Goal: Task Accomplishment & Management: Manage account settings

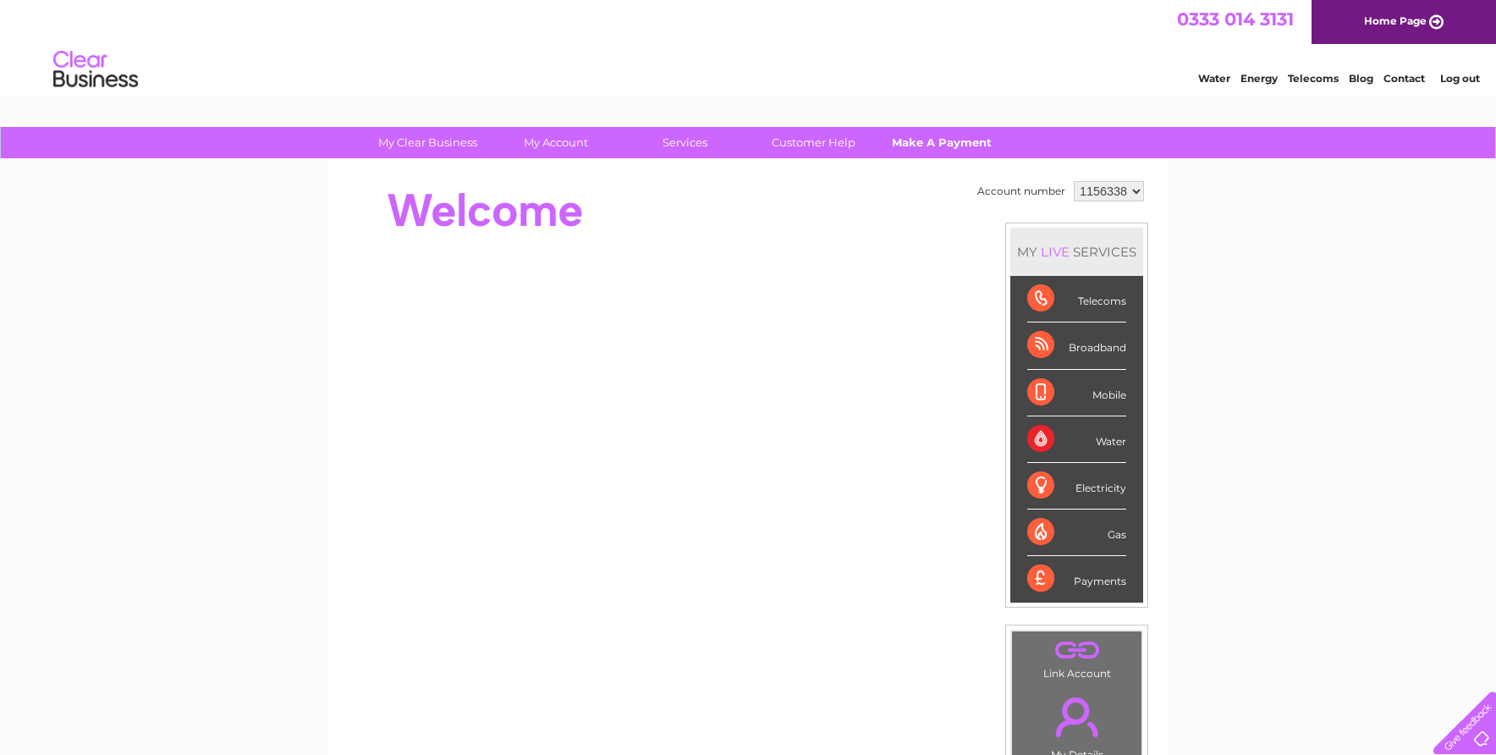
click at [950, 140] on link "Make A Payment" at bounding box center [943, 142] width 140 height 31
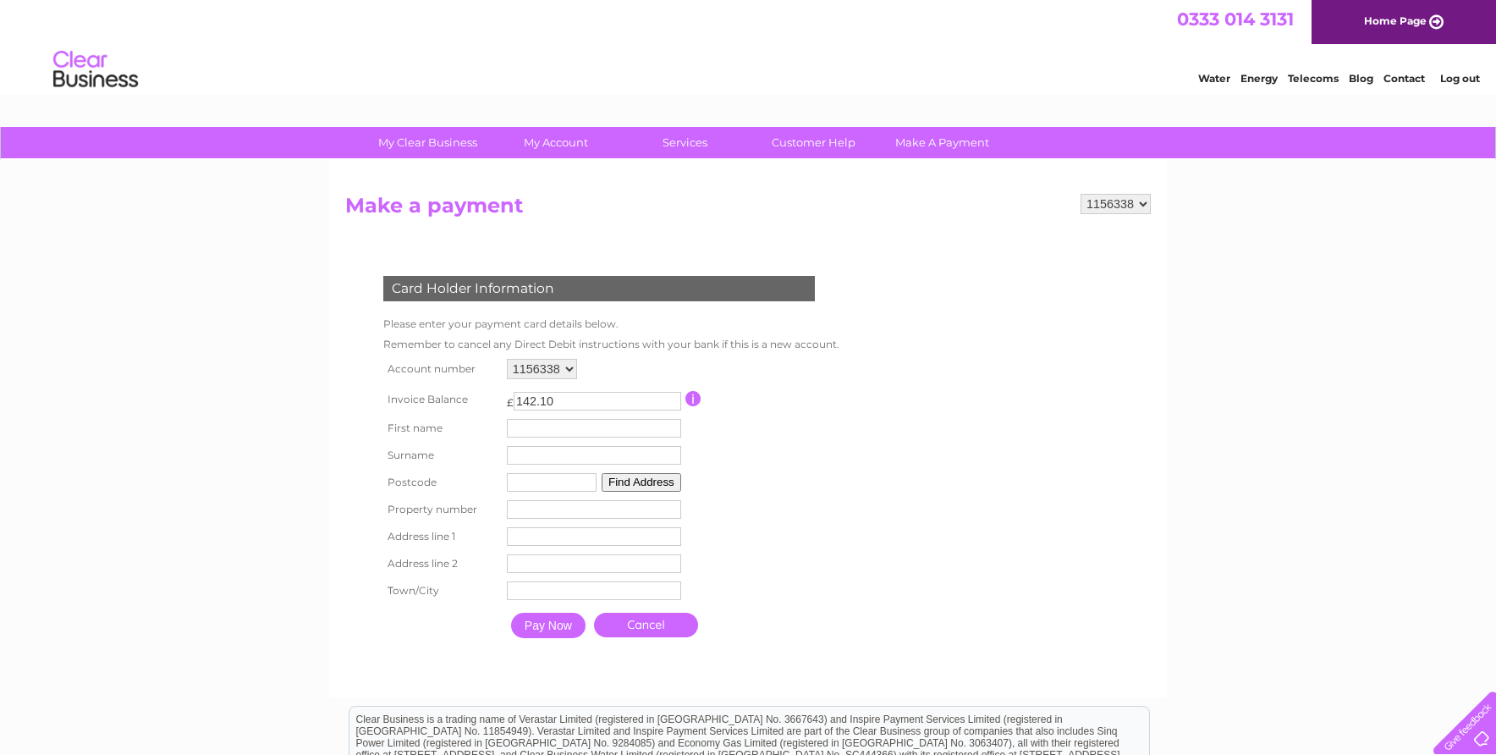
click at [614, 420] on input "text" at bounding box center [594, 428] width 174 height 19
type input "j"
type input "[PERSON_NAME]"
click at [609, 452] on input "text" at bounding box center [595, 457] width 174 height 19
type input "[PERSON_NAME]"
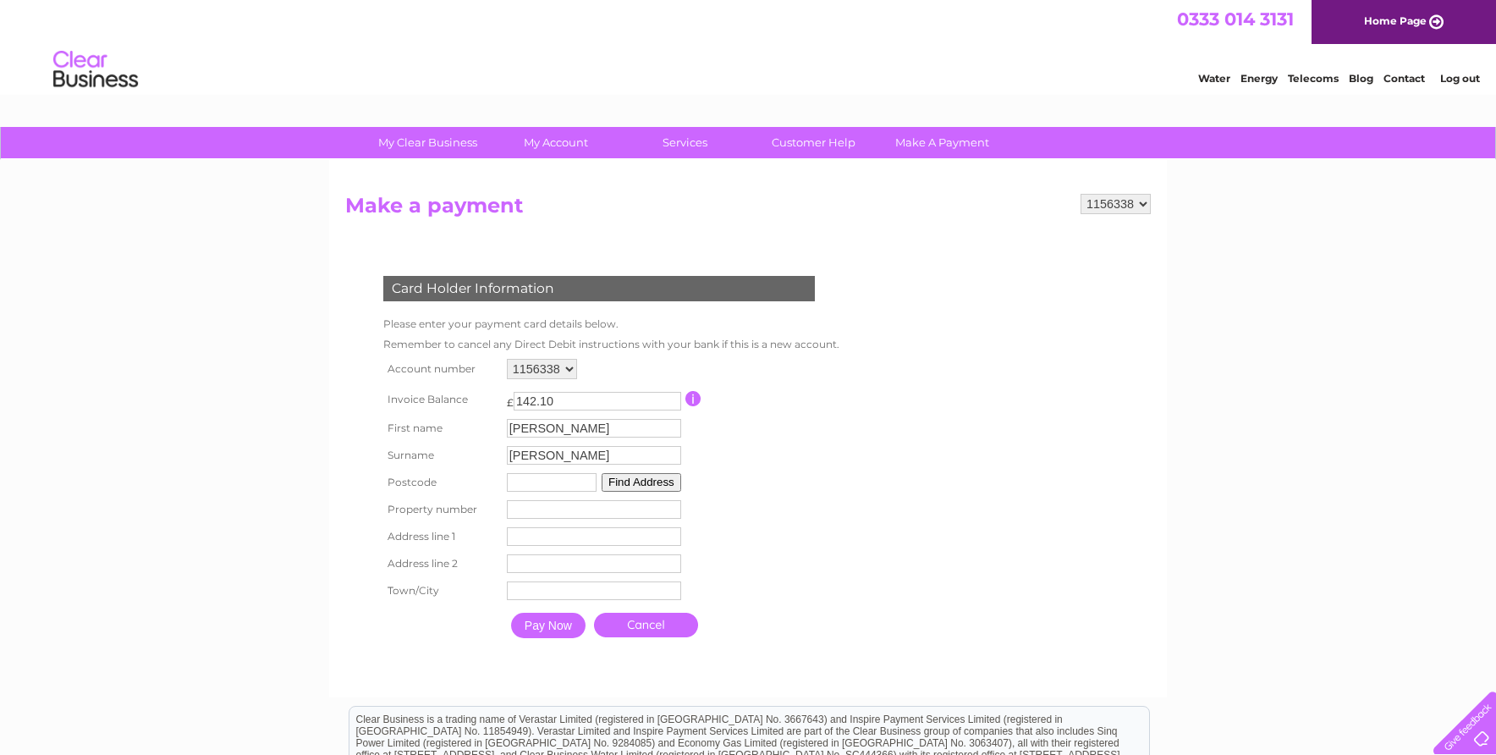
click at [541, 487] on input "text" at bounding box center [552, 482] width 90 height 19
type input "LL296AE"
click at [625, 485] on button "Find Address" at bounding box center [642, 482] width 80 height 19
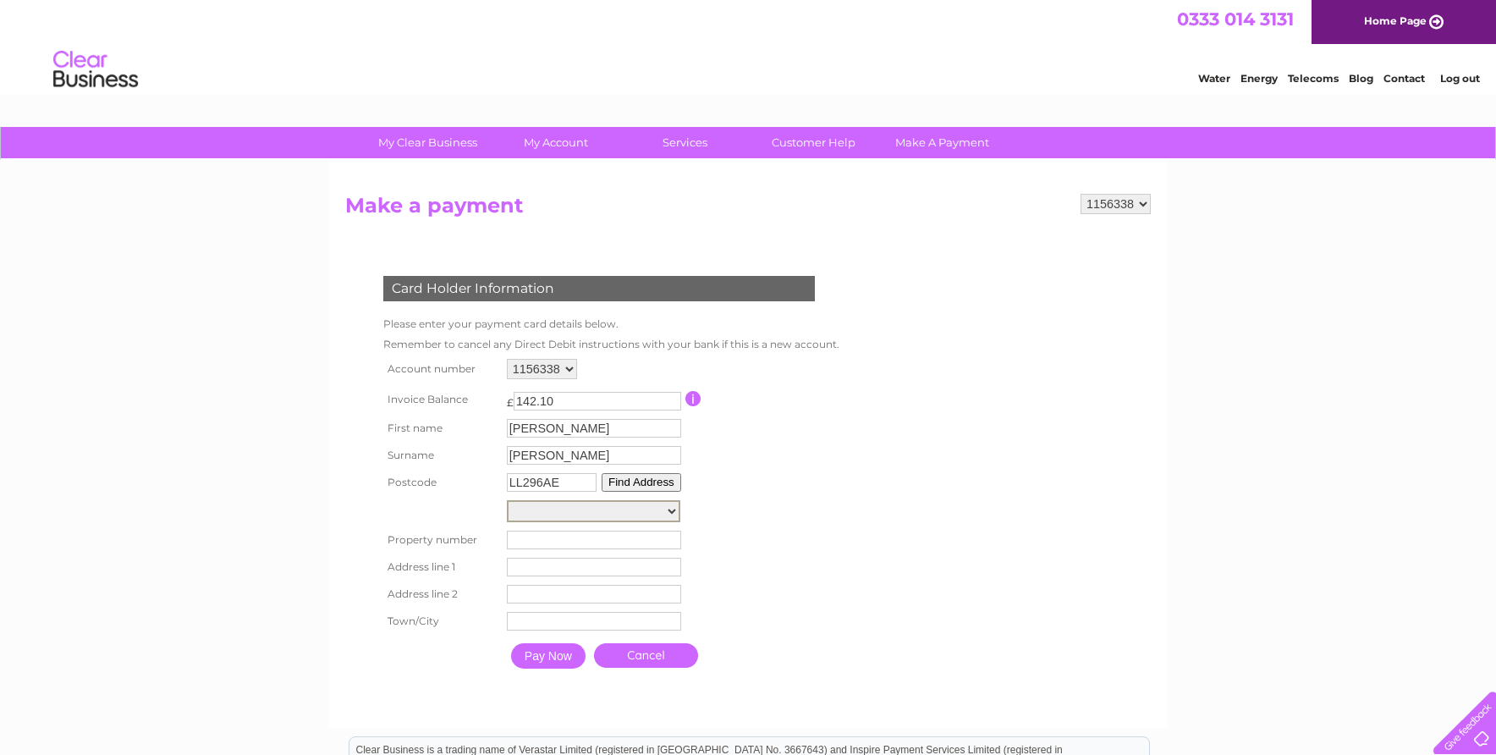
click at [573, 518] on select "Pen Y Bryn Sewage Pumping Stat, Cwrt Bedw Electricity Sub Station 19M Fr, [GEOG…" at bounding box center [593, 511] width 173 height 22
select select "[STREET_ADDRESS]"
click at [507, 500] on select "Pen Y Bryn Sewage Pumping Stat, Cwrt Bedw Electricity Sub Station 19M Fr, [GEOG…" at bounding box center [593, 511] width 173 height 22
type input "9"
type input "Cwrt Bedw"
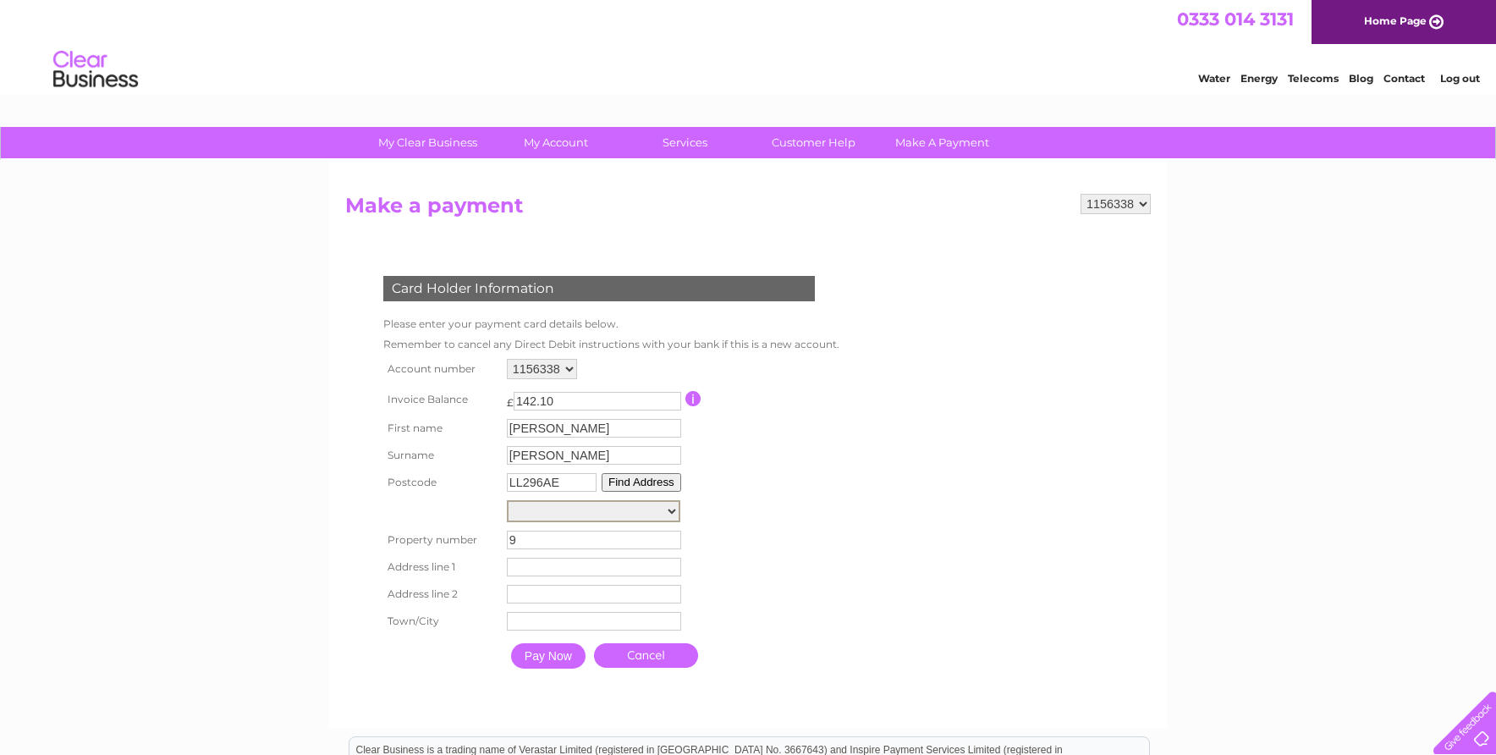
type input "[GEOGRAPHIC_DATA]"
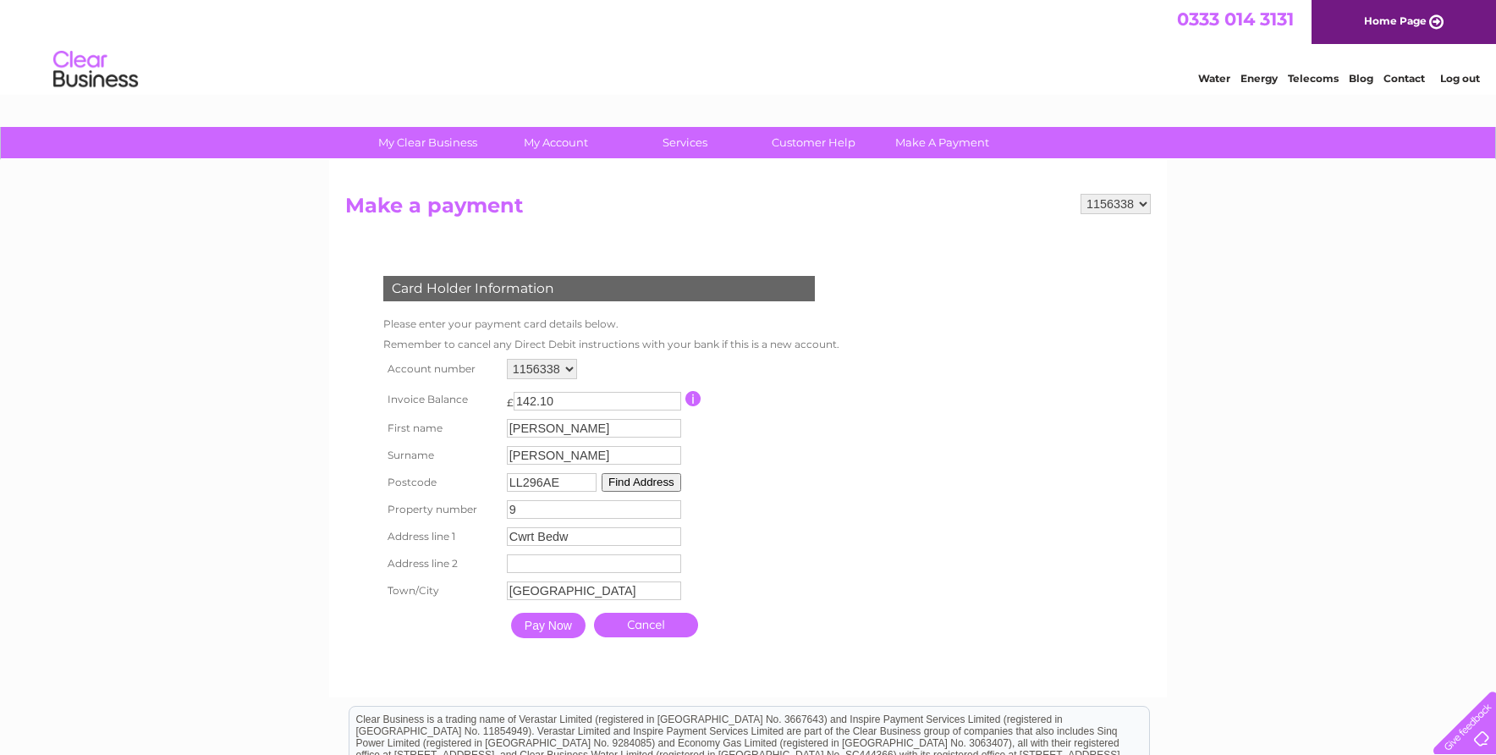
click at [548, 618] on input "Pay Now" at bounding box center [548, 625] width 74 height 25
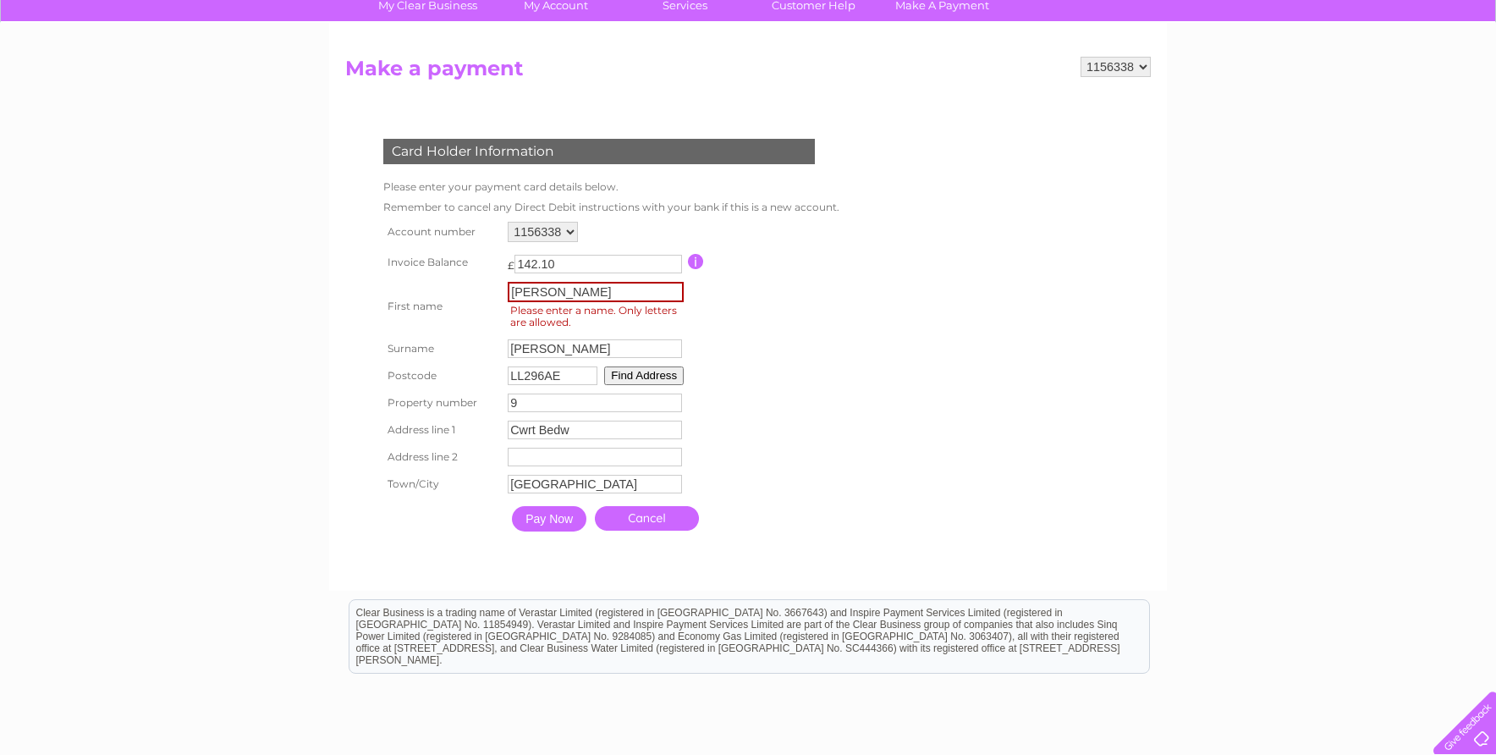
scroll to position [169, 0]
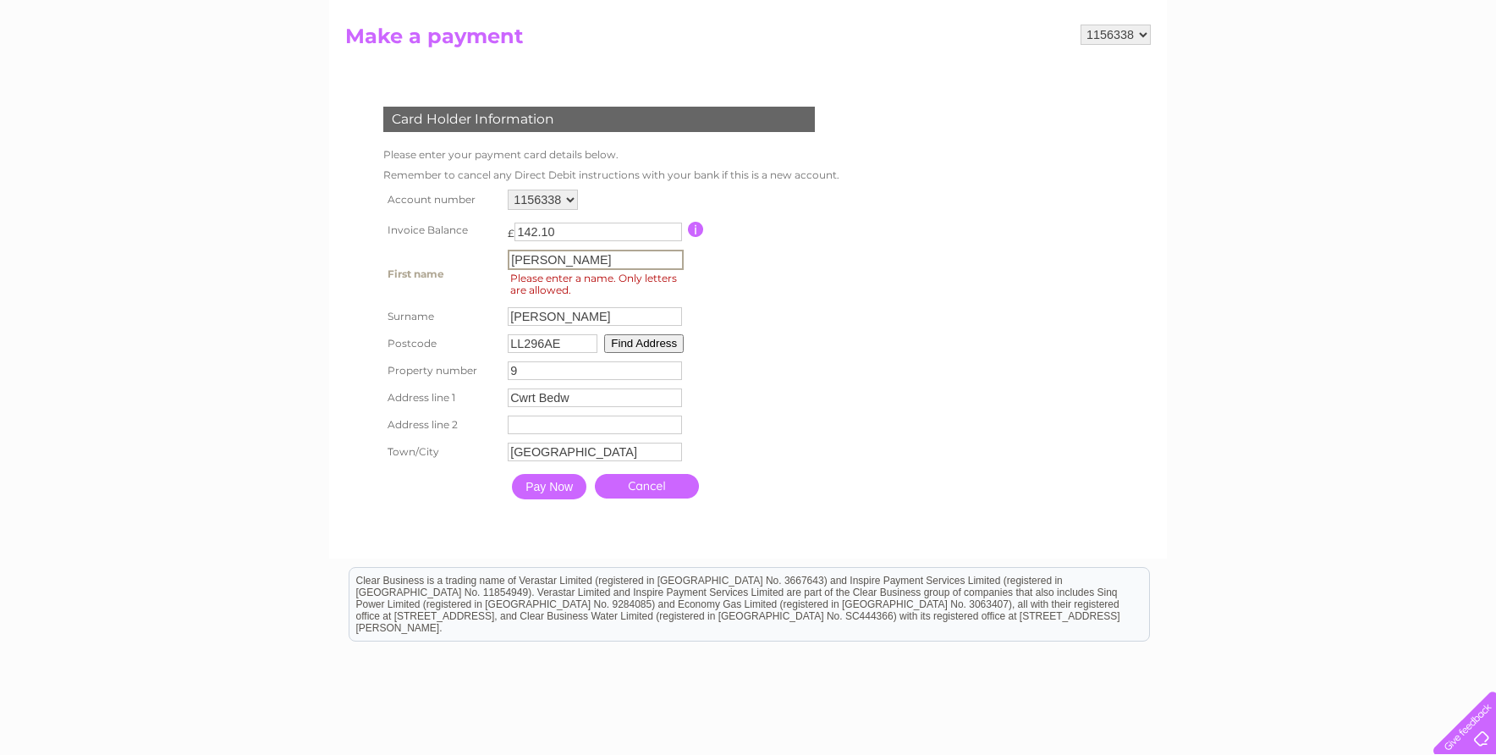
click at [572, 265] on input "[PERSON_NAME]" at bounding box center [596, 260] width 176 height 20
drag, startPoint x: 586, startPoint y: 259, endPoint x: 495, endPoint y: 262, distance: 90.6
click at [495, 262] on tr "First name [PERSON_NAME] First name Please enter a name. Only letters are allow…" at bounding box center [609, 274] width 461 height 58
type input "[PERSON_NAME]"
click at [737, 295] on table "Account number 1156338 Invoice Balance £ 142.10 First name [PERSON_NAME]" at bounding box center [607, 345] width 457 height 321
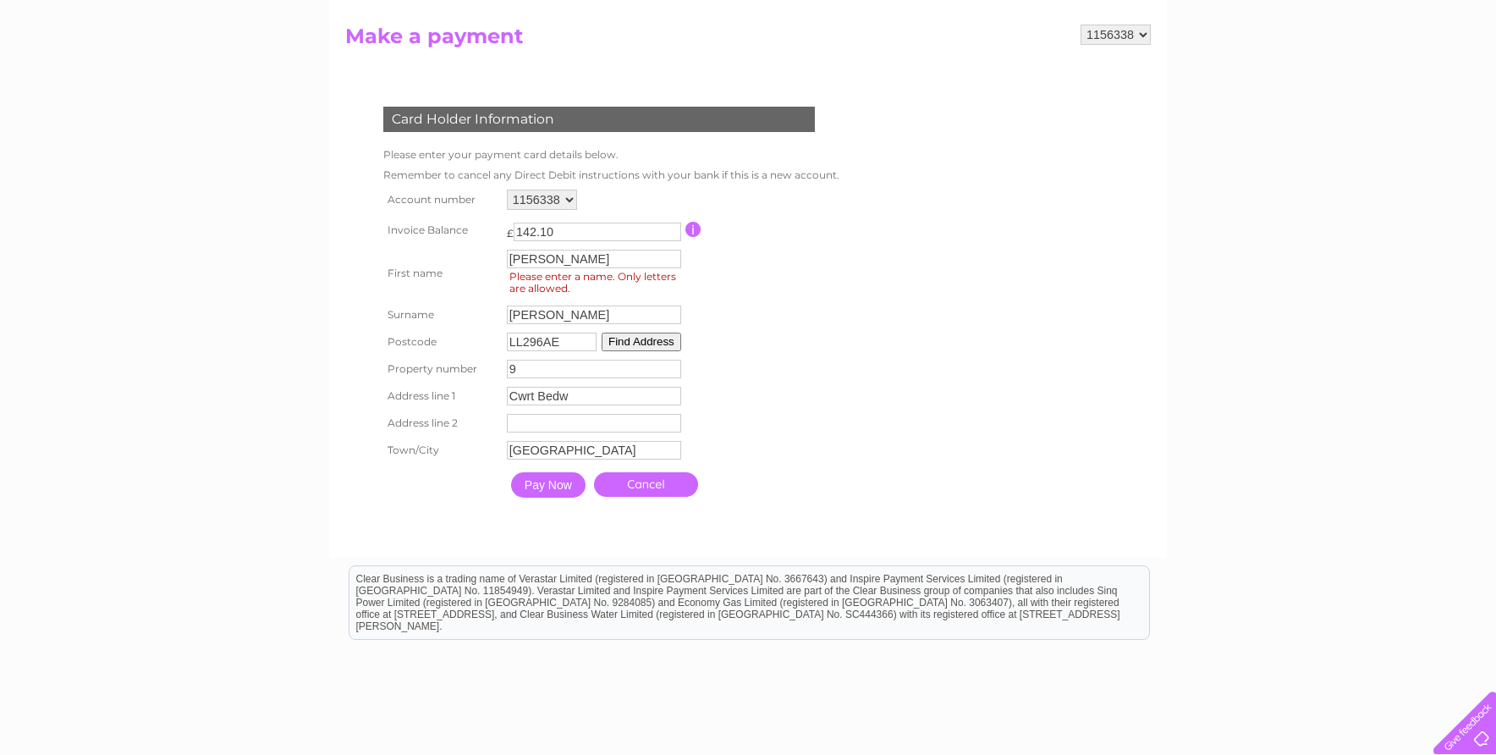
click at [545, 482] on input "Pay Now" at bounding box center [548, 484] width 74 height 25
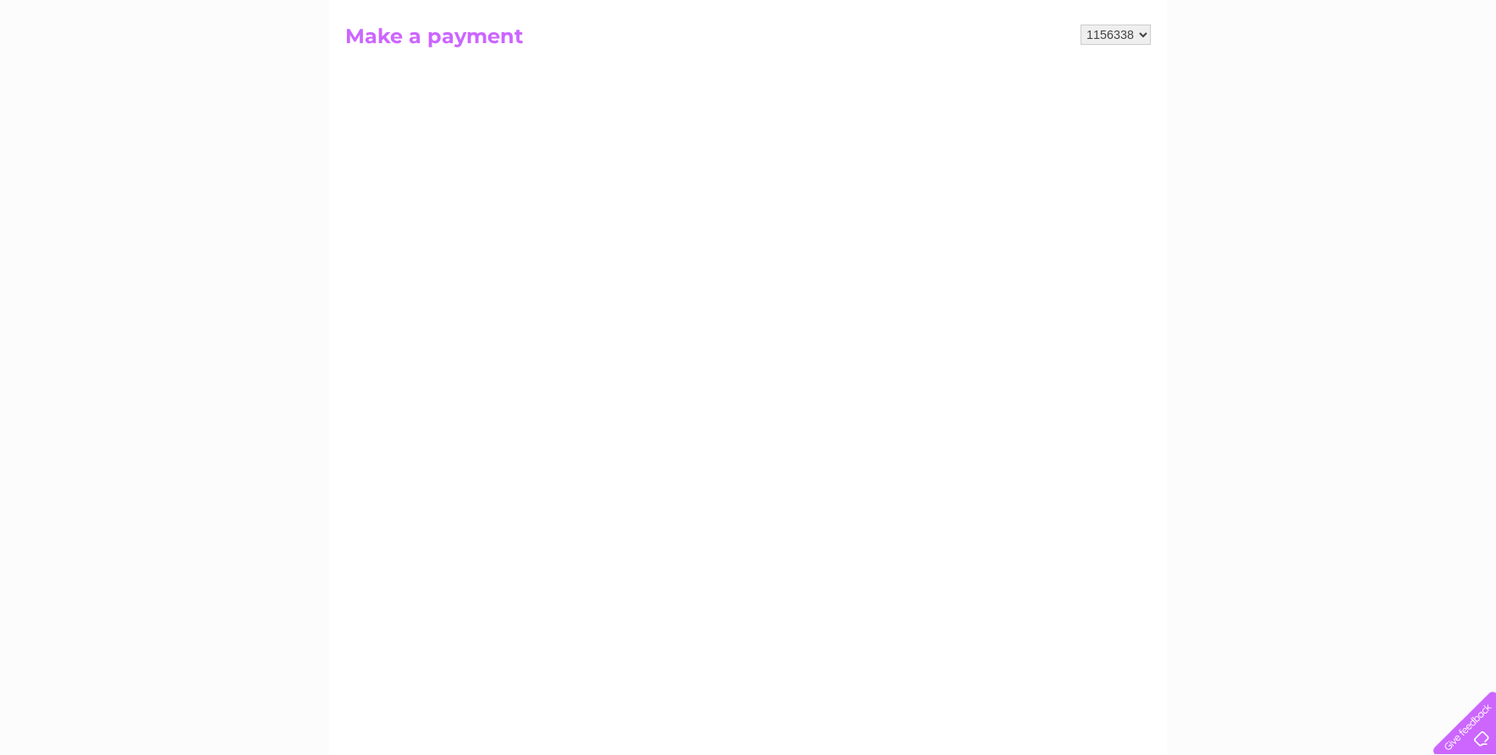
scroll to position [0, 0]
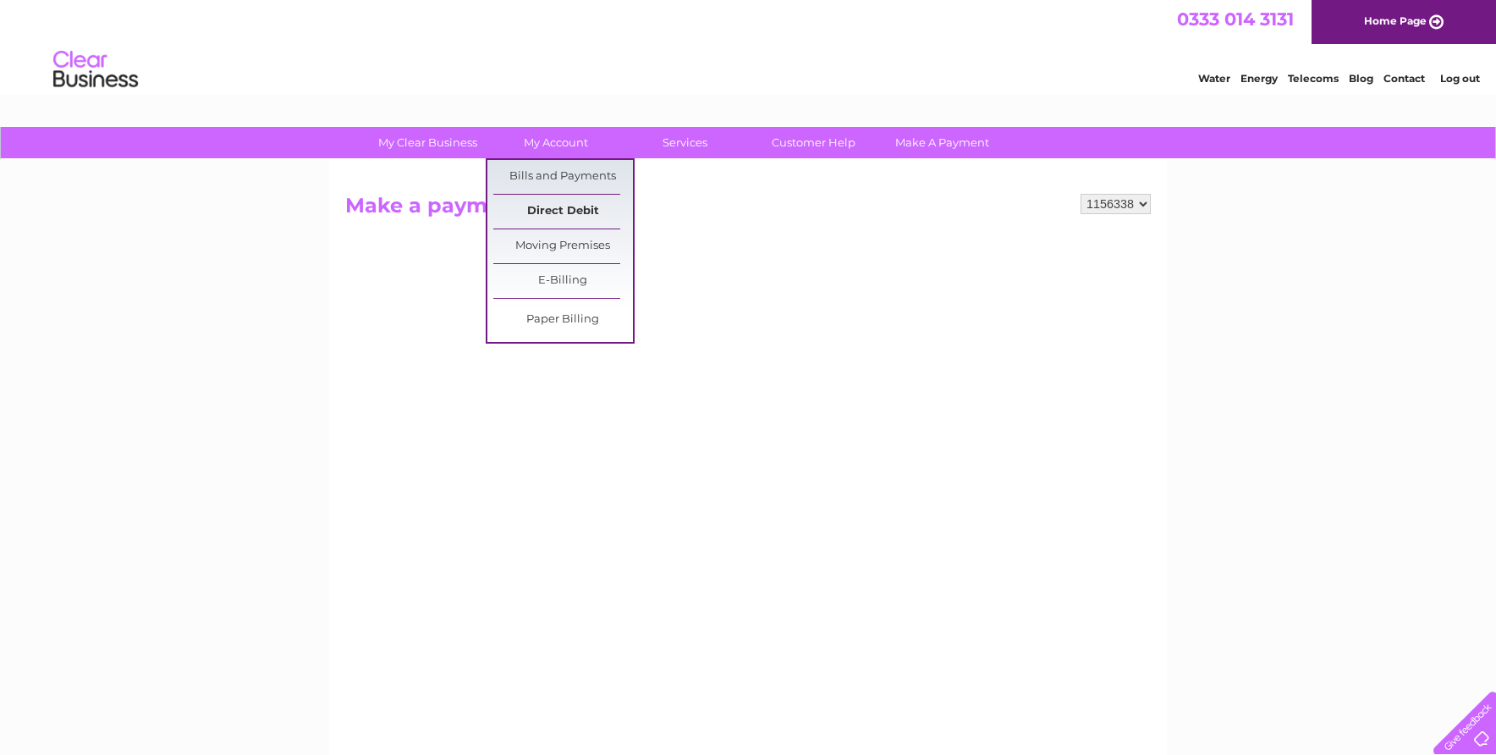
click at [556, 204] on link "Direct Debit" at bounding box center [563, 212] width 140 height 34
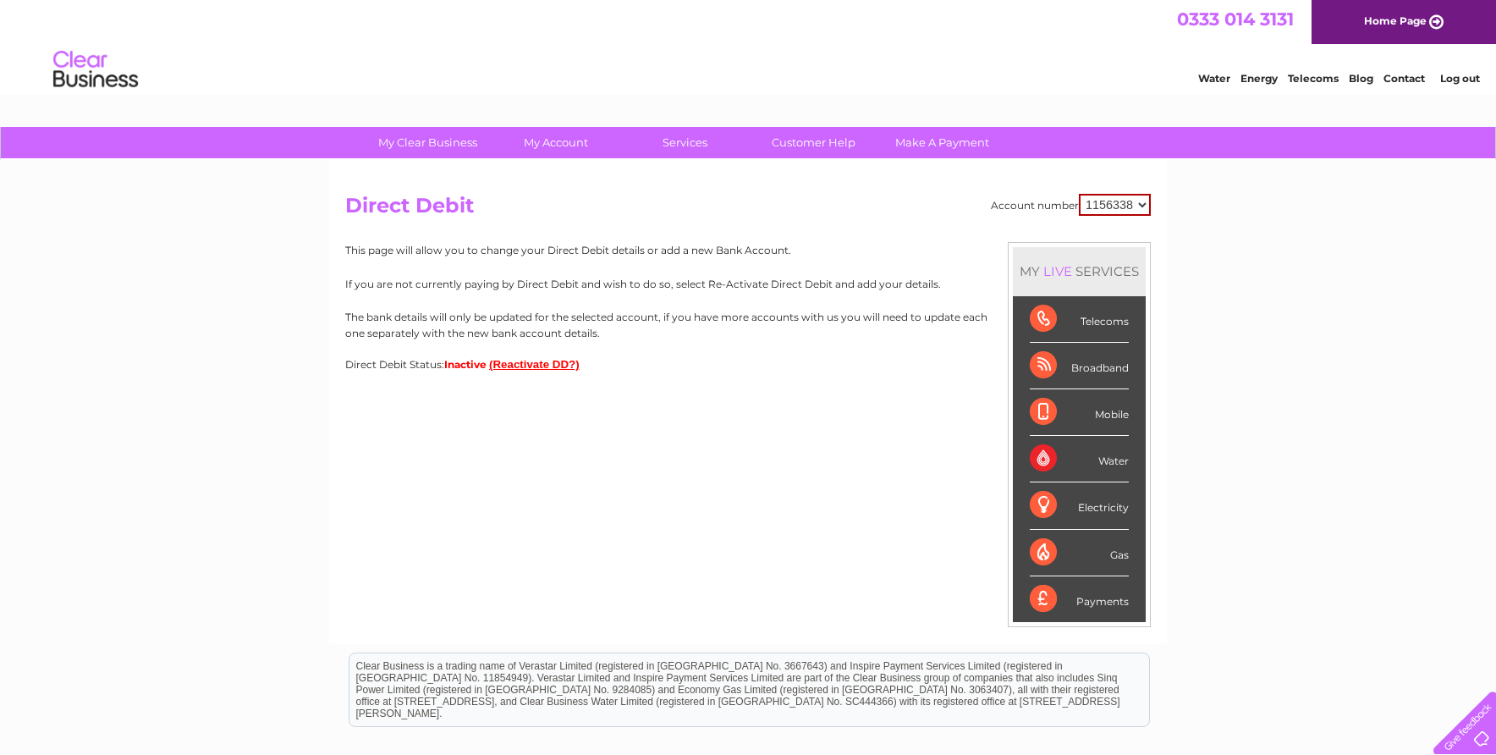
click at [516, 365] on button "(Reactivate DD?)" at bounding box center [534, 364] width 91 height 13
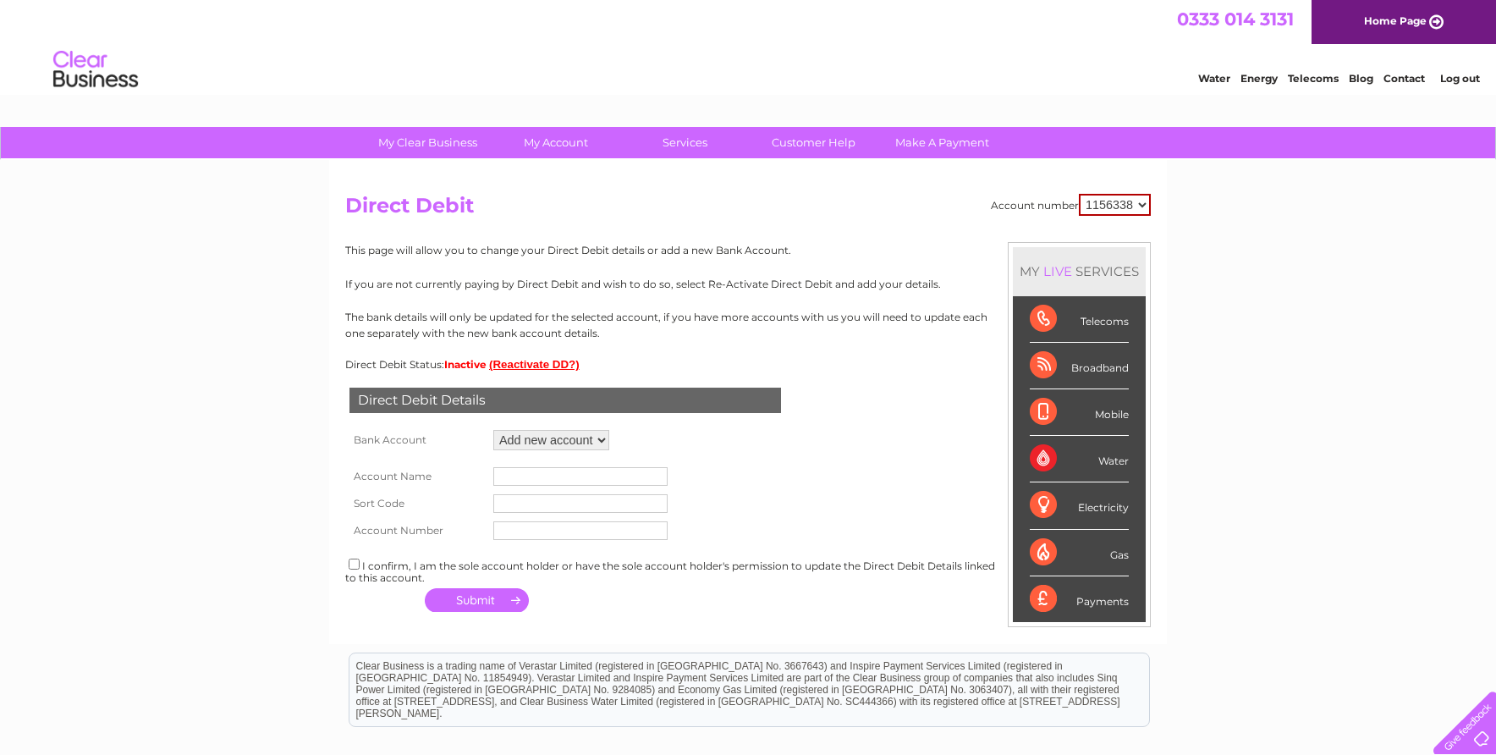
scroll to position [85, 0]
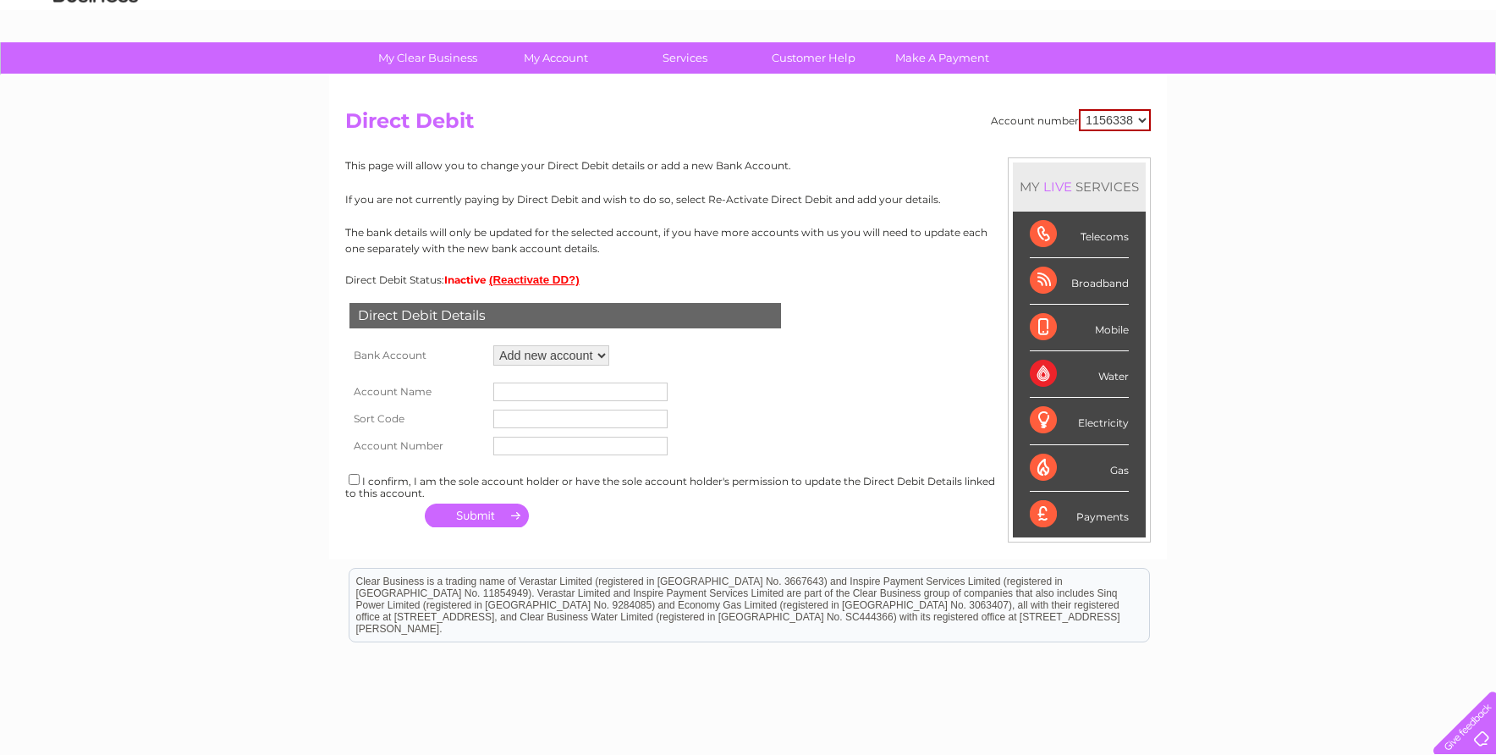
click at [551, 360] on select "Add new account ****1680 ****1680" at bounding box center [551, 355] width 116 height 20
select select "1489103"
click at [493, 345] on select "Add new account ****1680 ****1680" at bounding box center [551, 355] width 116 height 20
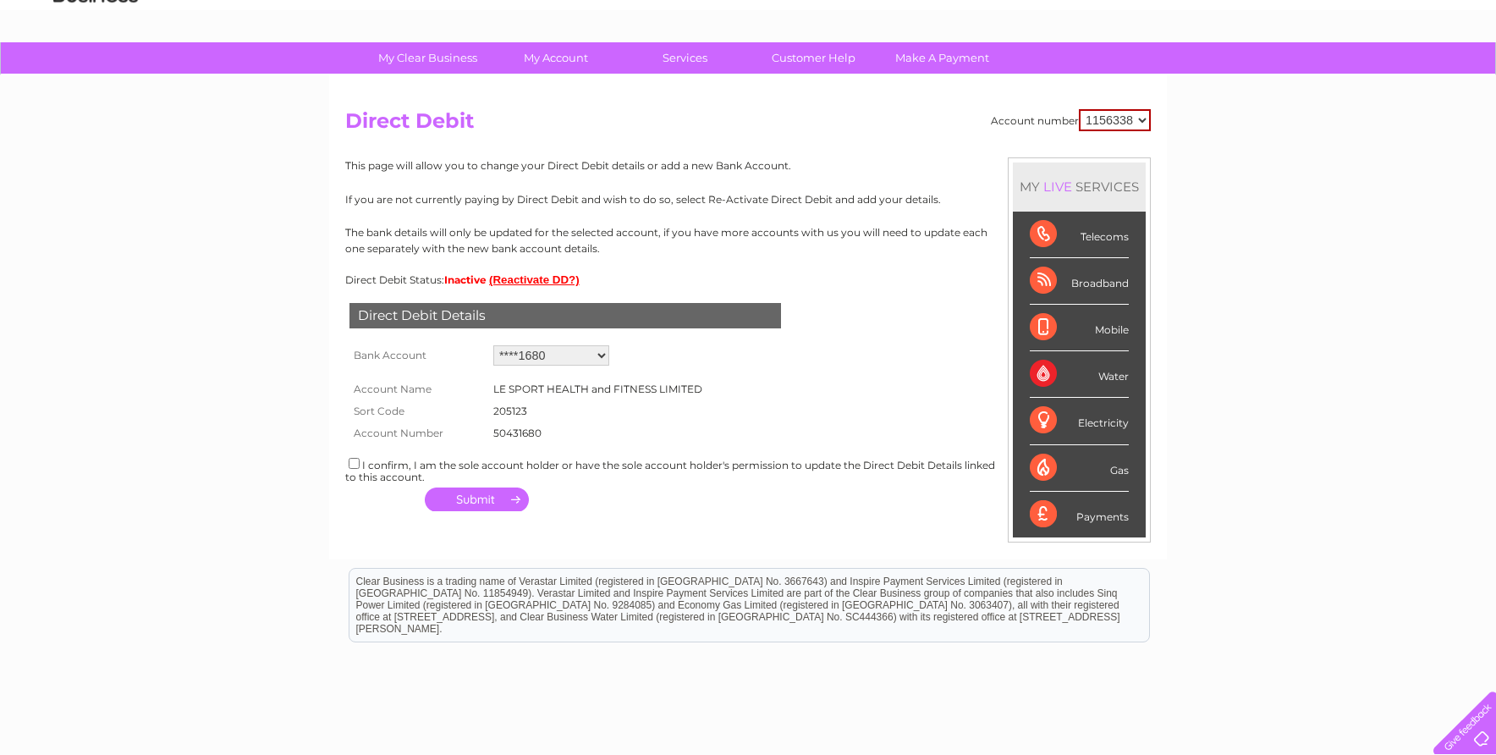
click at [355, 465] on input "checkbox" at bounding box center [354, 463] width 11 height 11
checkbox input "true"
click at [478, 494] on button "button" at bounding box center [477, 499] width 104 height 24
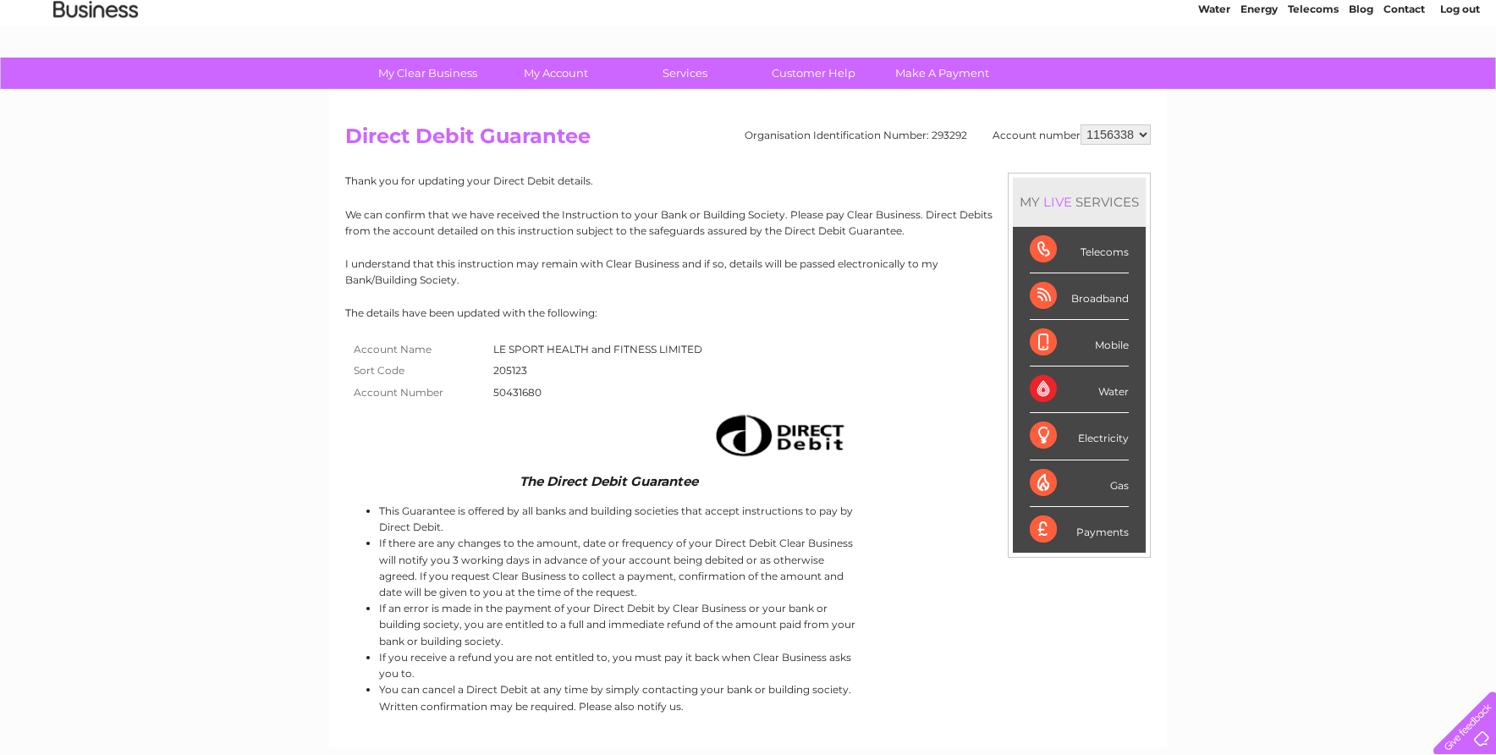
scroll to position [169, 0]
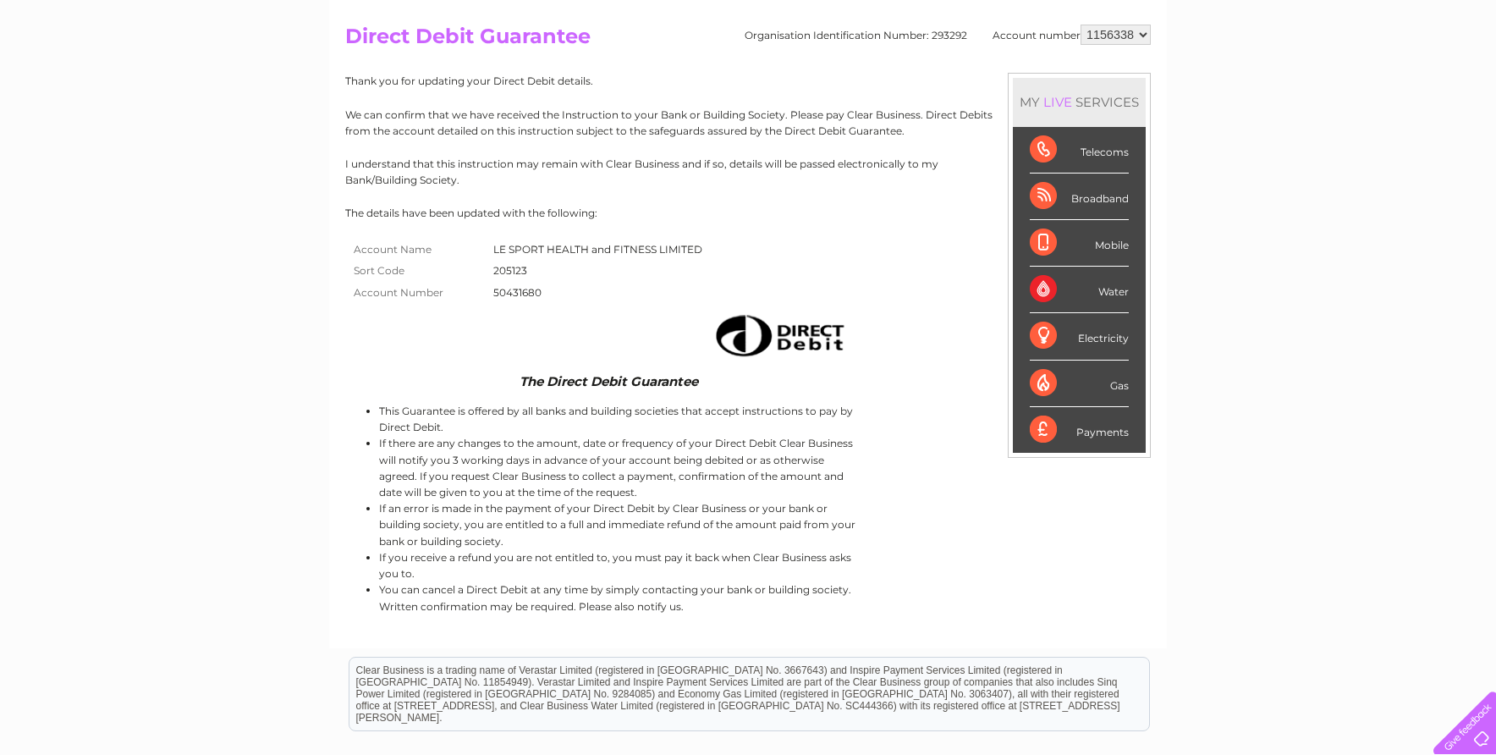
drag, startPoint x: 691, startPoint y: 604, endPoint x: 329, endPoint y: 41, distance: 670.0
click at [329, 41] on div "Organisation Identification Number: 293292 Account number 1156338 Direct Debit …" at bounding box center [748, 320] width 838 height 658
drag, startPoint x: 329, startPoint y: 41, endPoint x: 500, endPoint y: 29, distance: 171.4
